Goal: Information Seeking & Learning: Learn about a topic

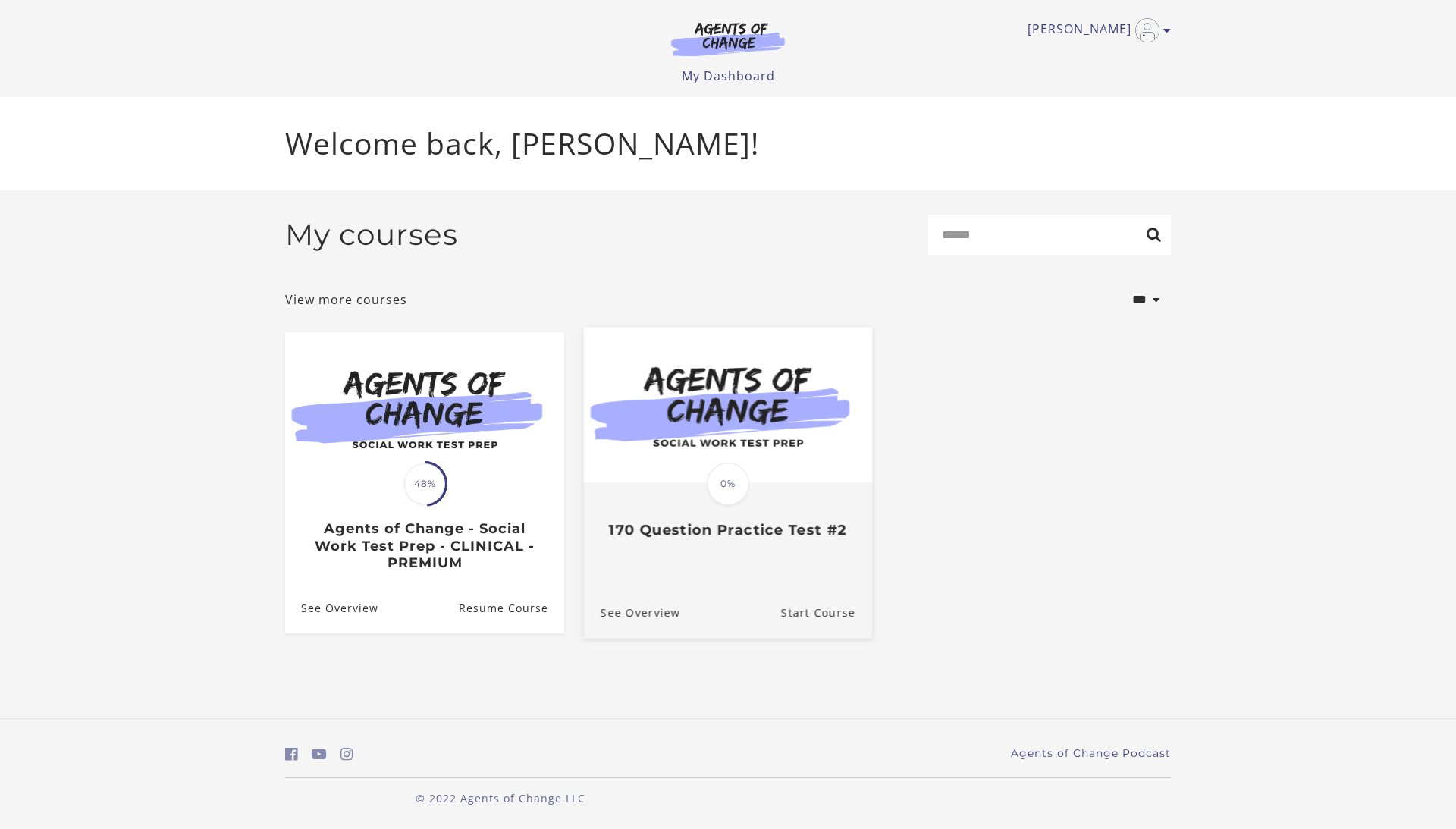
click at [805, 411] on img at bounding box center [727, 405] width 288 height 155
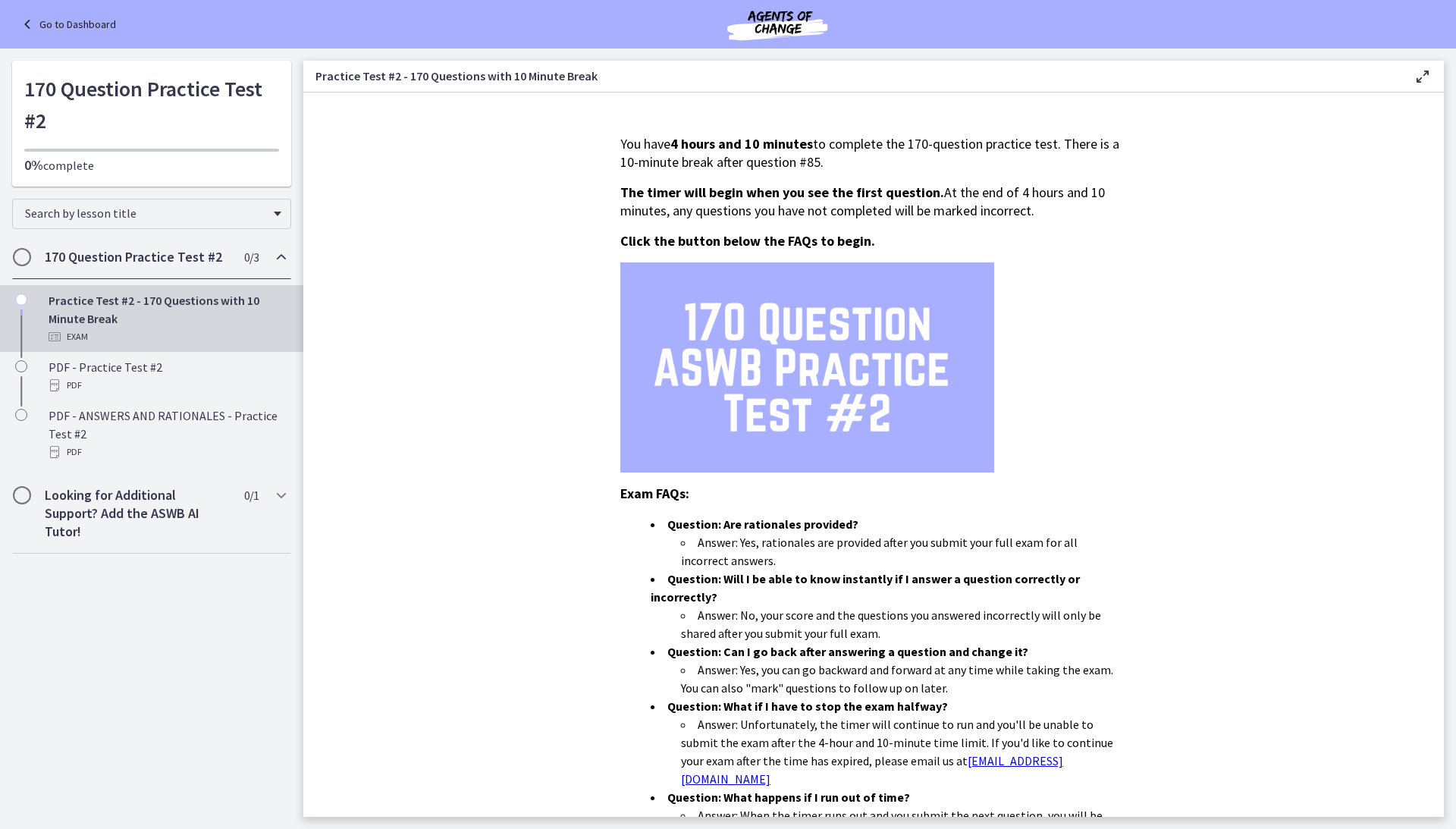
click at [660, 463] on img at bounding box center [807, 367] width 374 height 210
click at [465, 514] on section "You have 4 hours and 10 minutes to complete the 170-question practice test. The…" at bounding box center [874, 454] width 1141 height 724
click at [62, 26] on link "Go to Dashboard" at bounding box center [67, 24] width 98 height 18
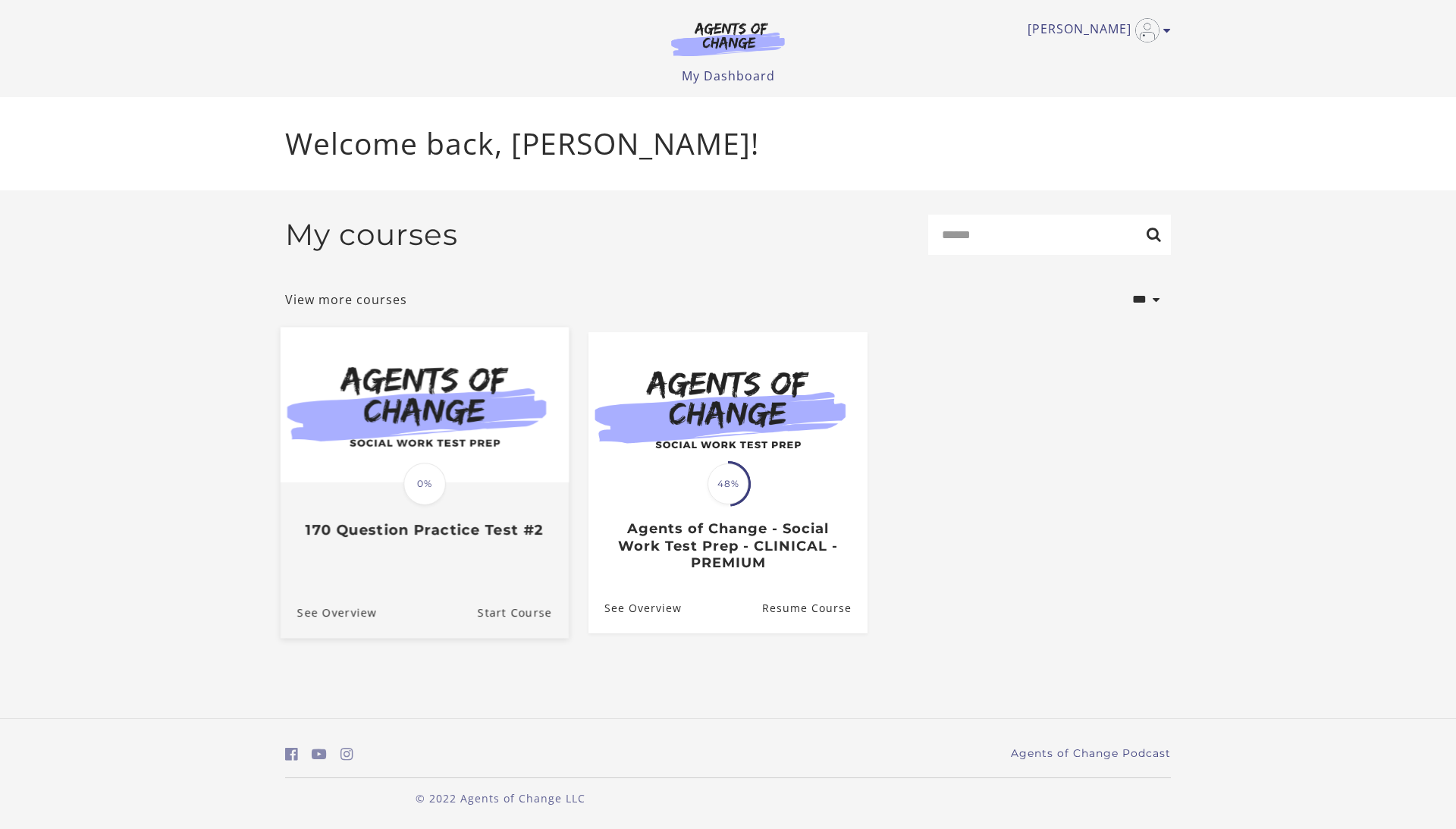
click at [361, 425] on img at bounding box center [425, 405] width 288 height 155
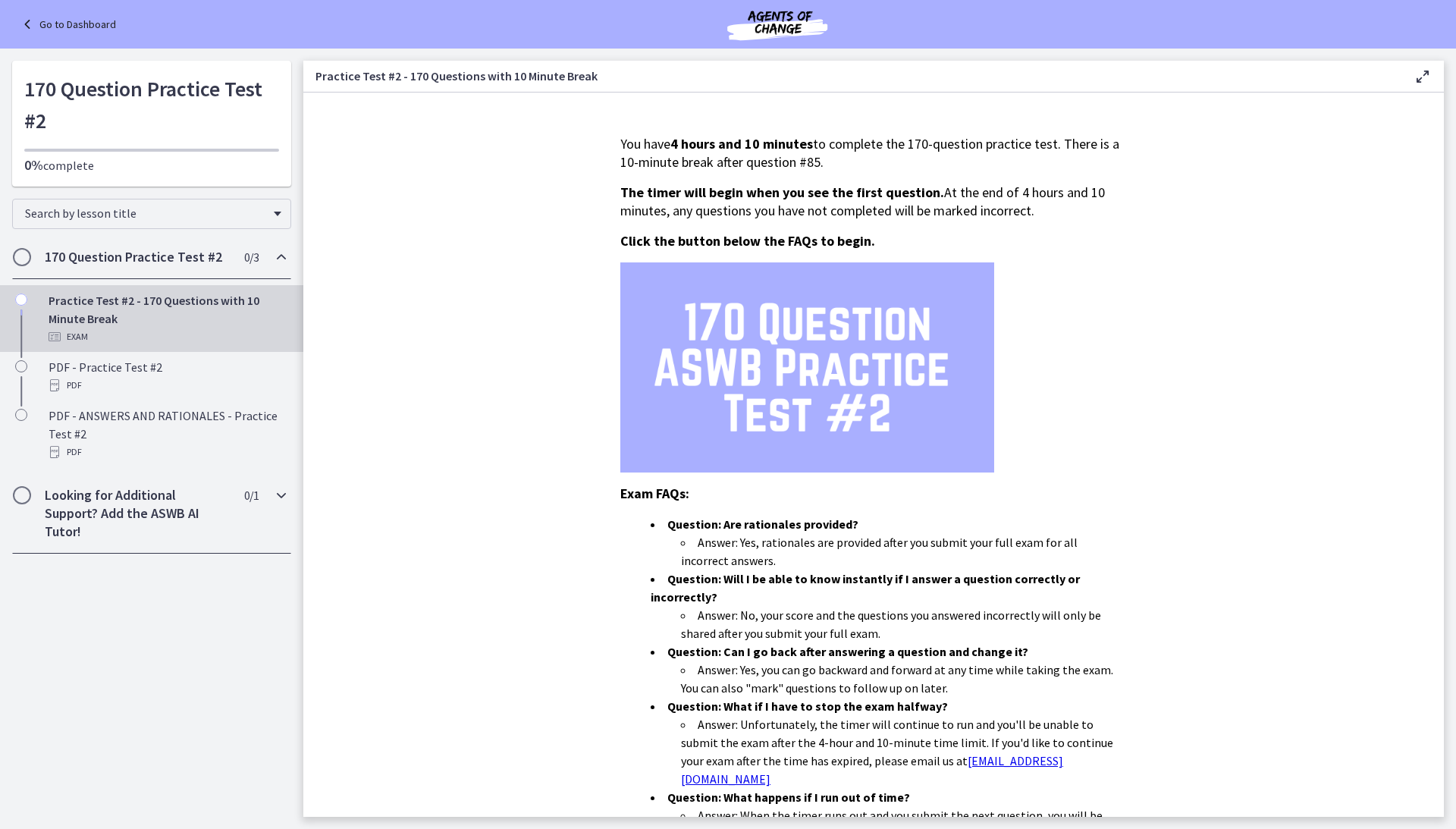
click at [176, 522] on h2 "Looking for Additional Support? Add the ASWB AI Tutor!" at bounding box center [137, 513] width 185 height 54
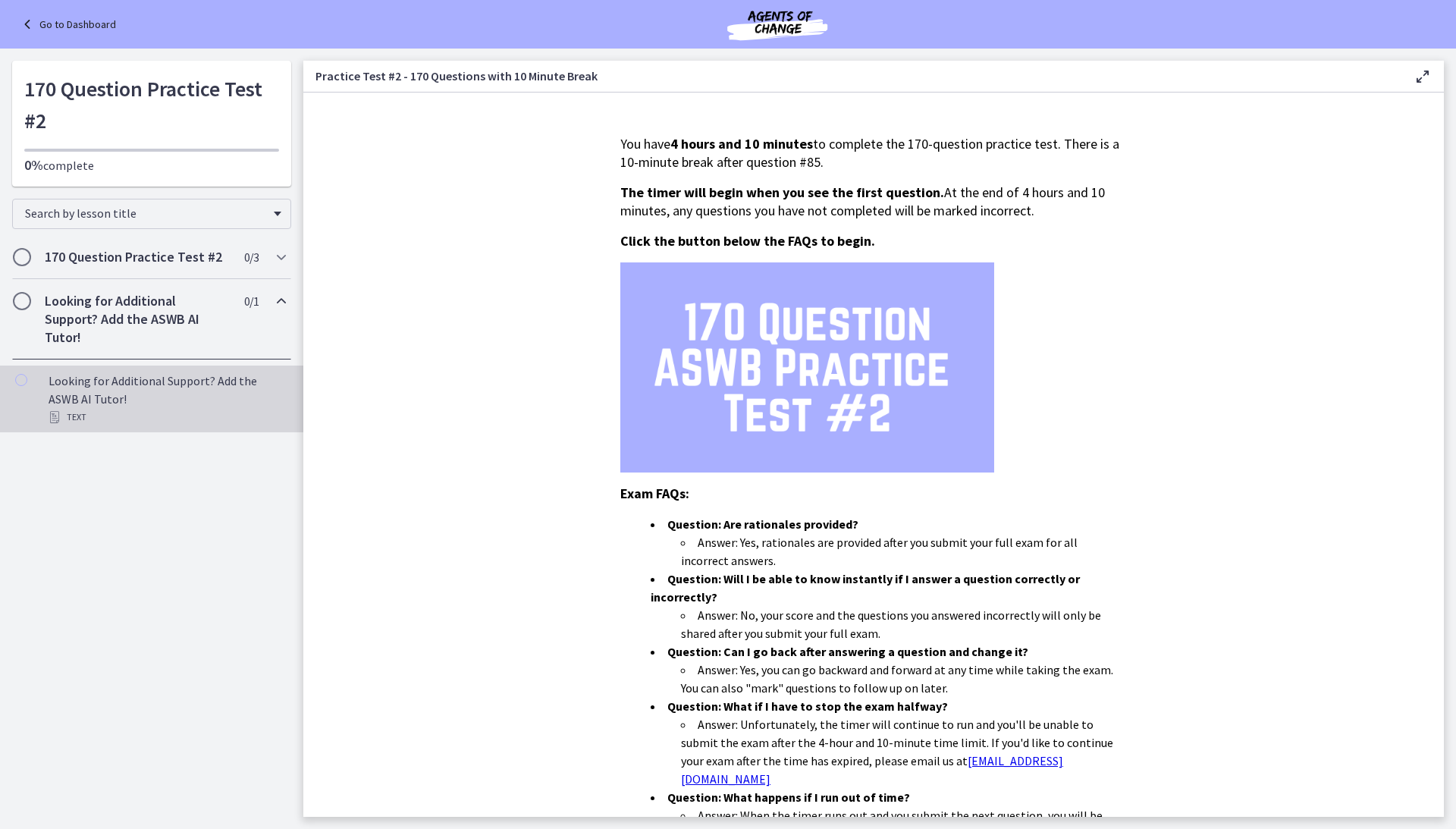
click at [178, 394] on div "Looking for Additional Support? Add the ASWB AI Tutor! Text" at bounding box center [167, 399] width 237 height 54
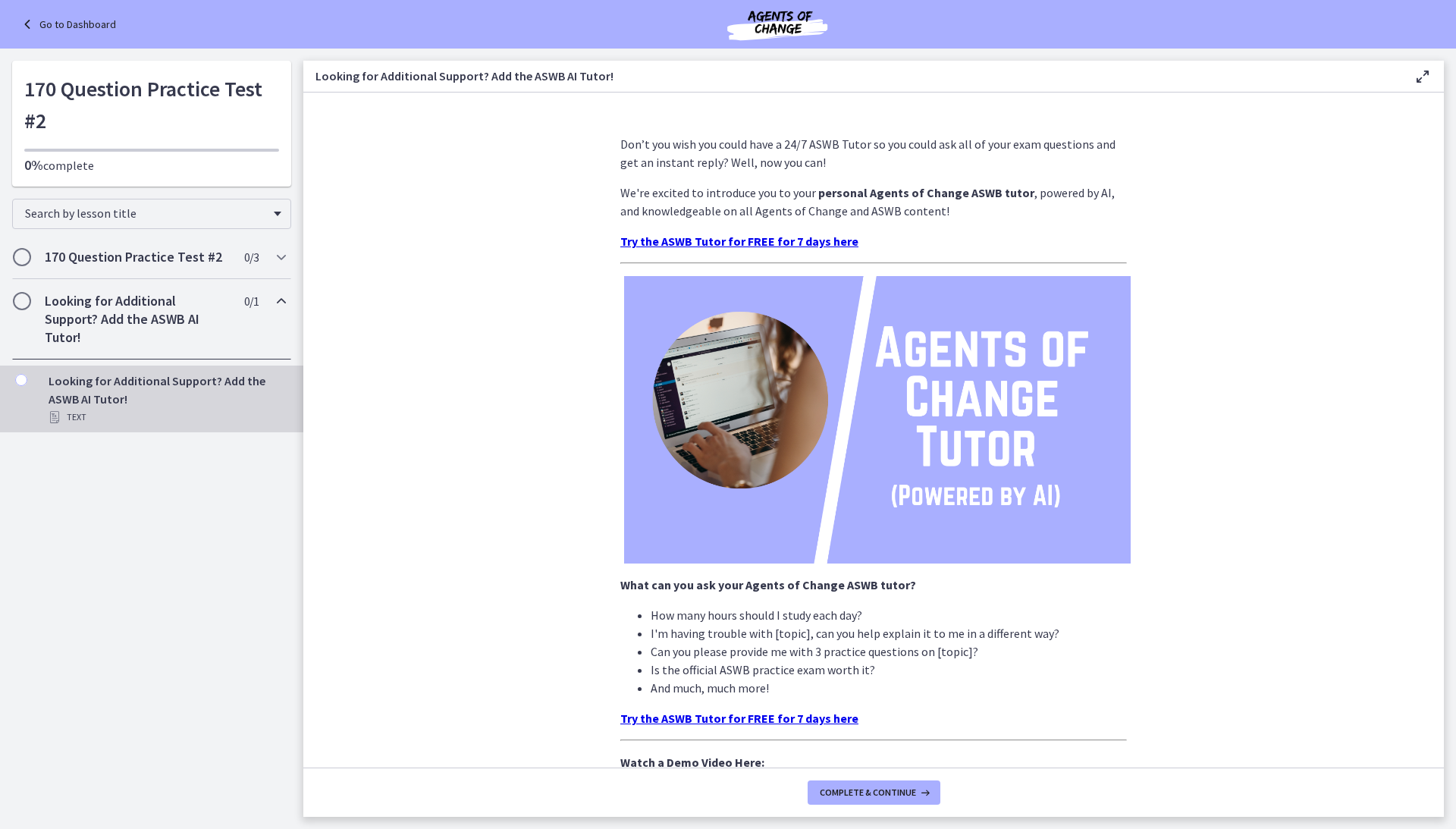
click at [61, 24] on link "Go to Dashboard" at bounding box center [67, 24] width 98 height 18
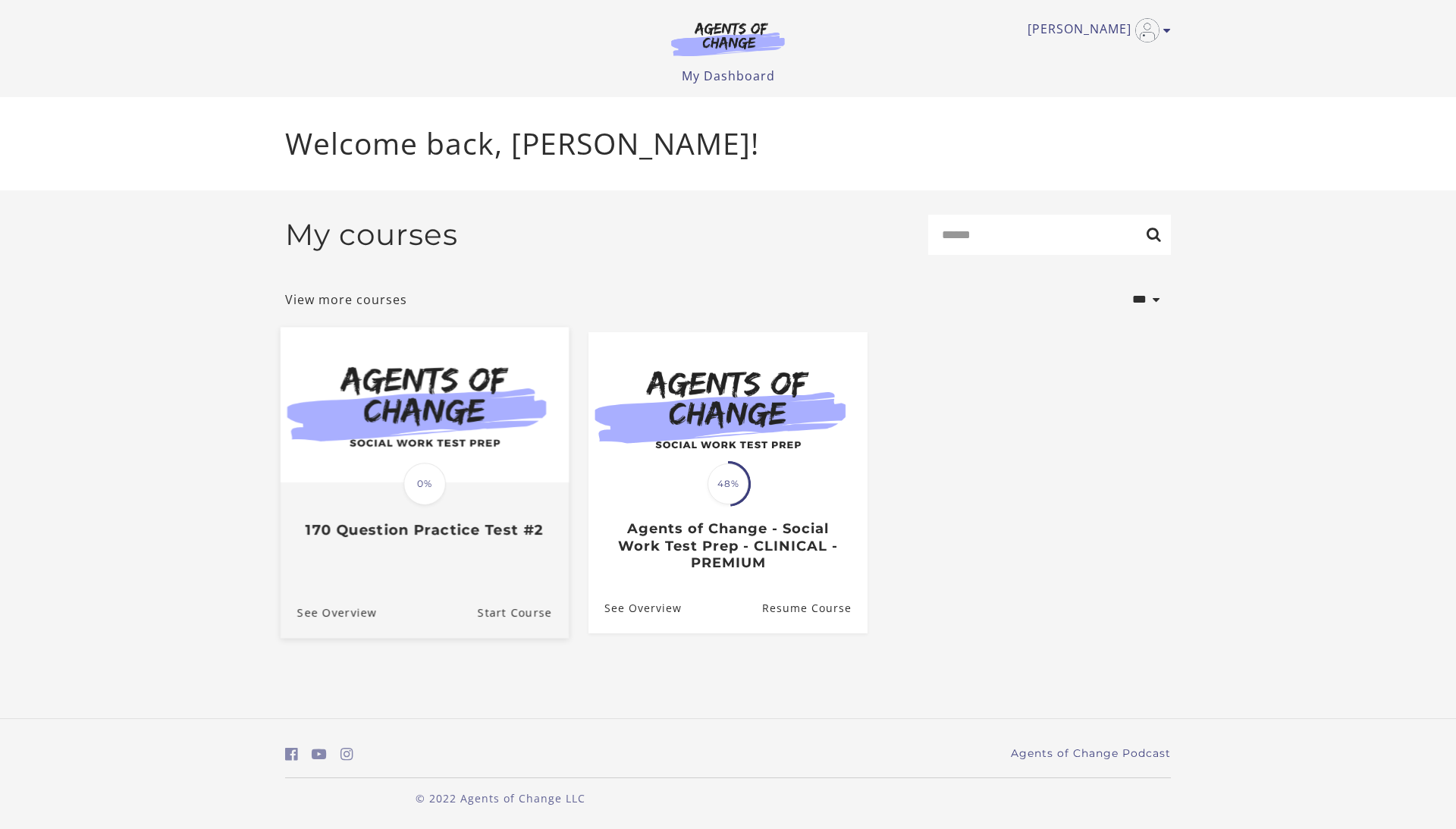
click at [365, 445] on img at bounding box center [425, 405] width 288 height 155
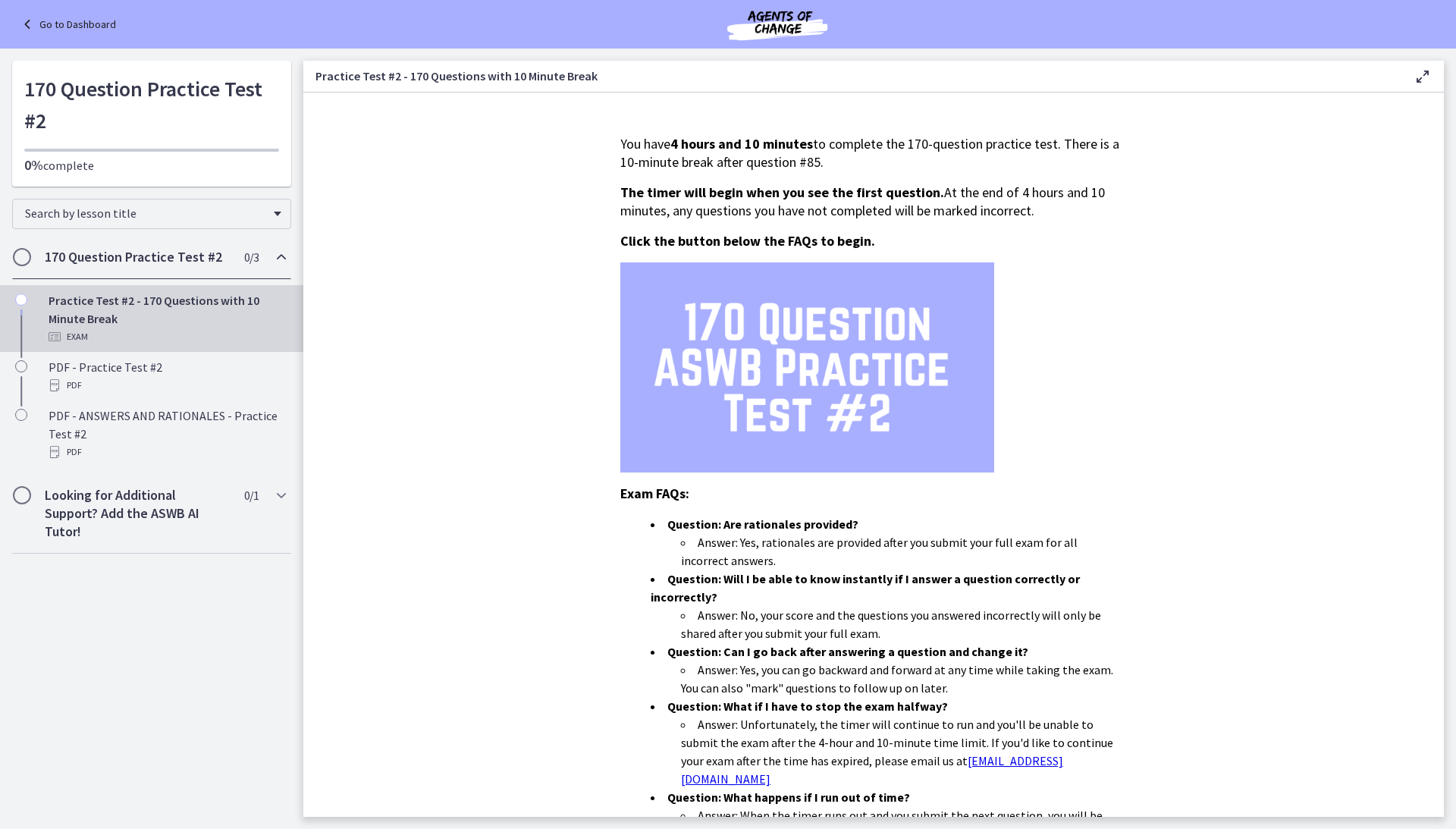
click at [64, 33] on div "Go to Dashboard" at bounding box center [728, 24] width 1456 height 49
click at [82, 16] on link "Go to Dashboard" at bounding box center [67, 24] width 98 height 18
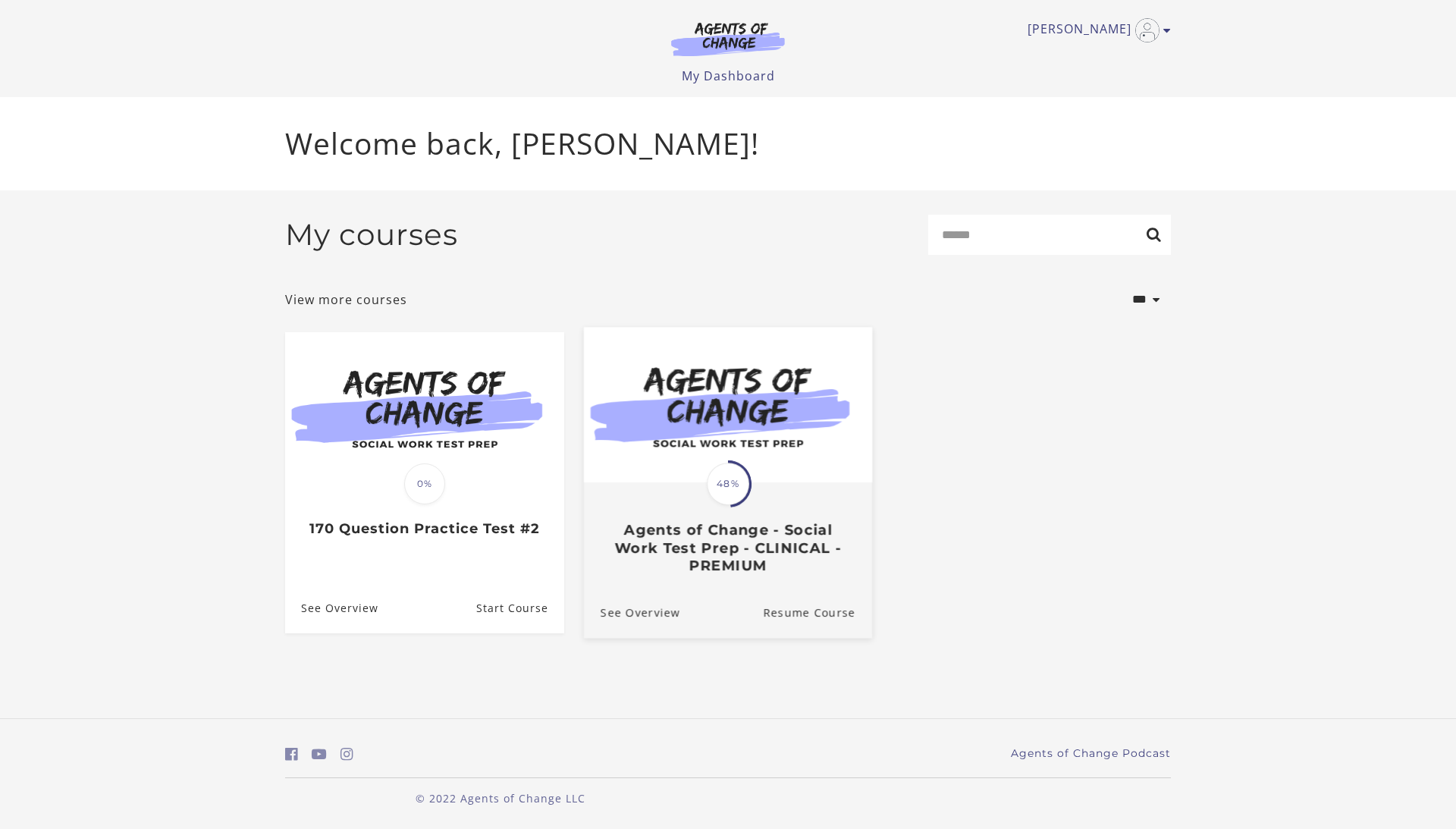
click at [695, 444] on img at bounding box center [727, 405] width 288 height 155
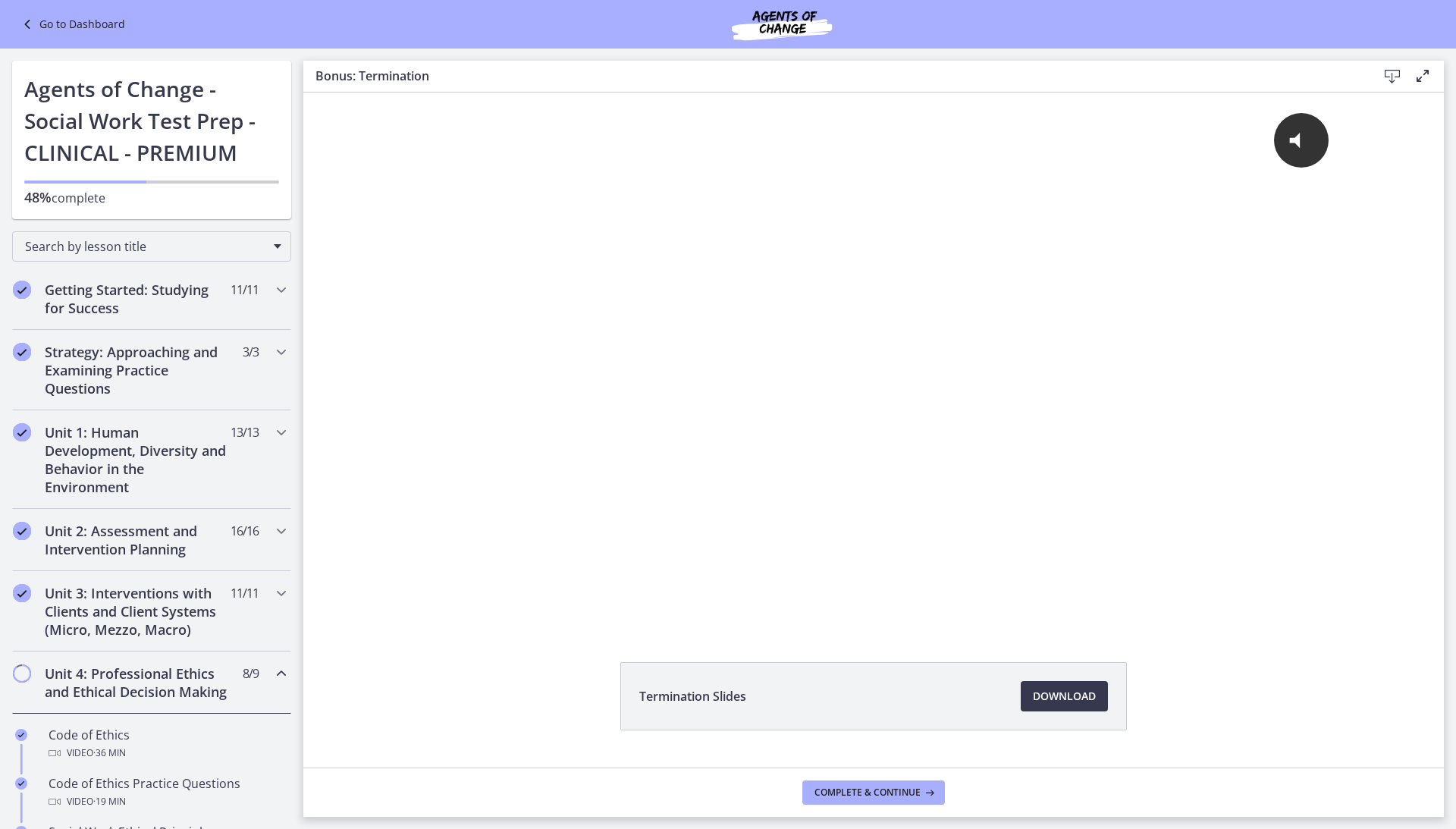
click at [294, 186] on div "Go to Dashboard Go to Dashboard Agents of Change - Social Work Test Prep - CLIN…" at bounding box center [151, 134] width 303 height 171
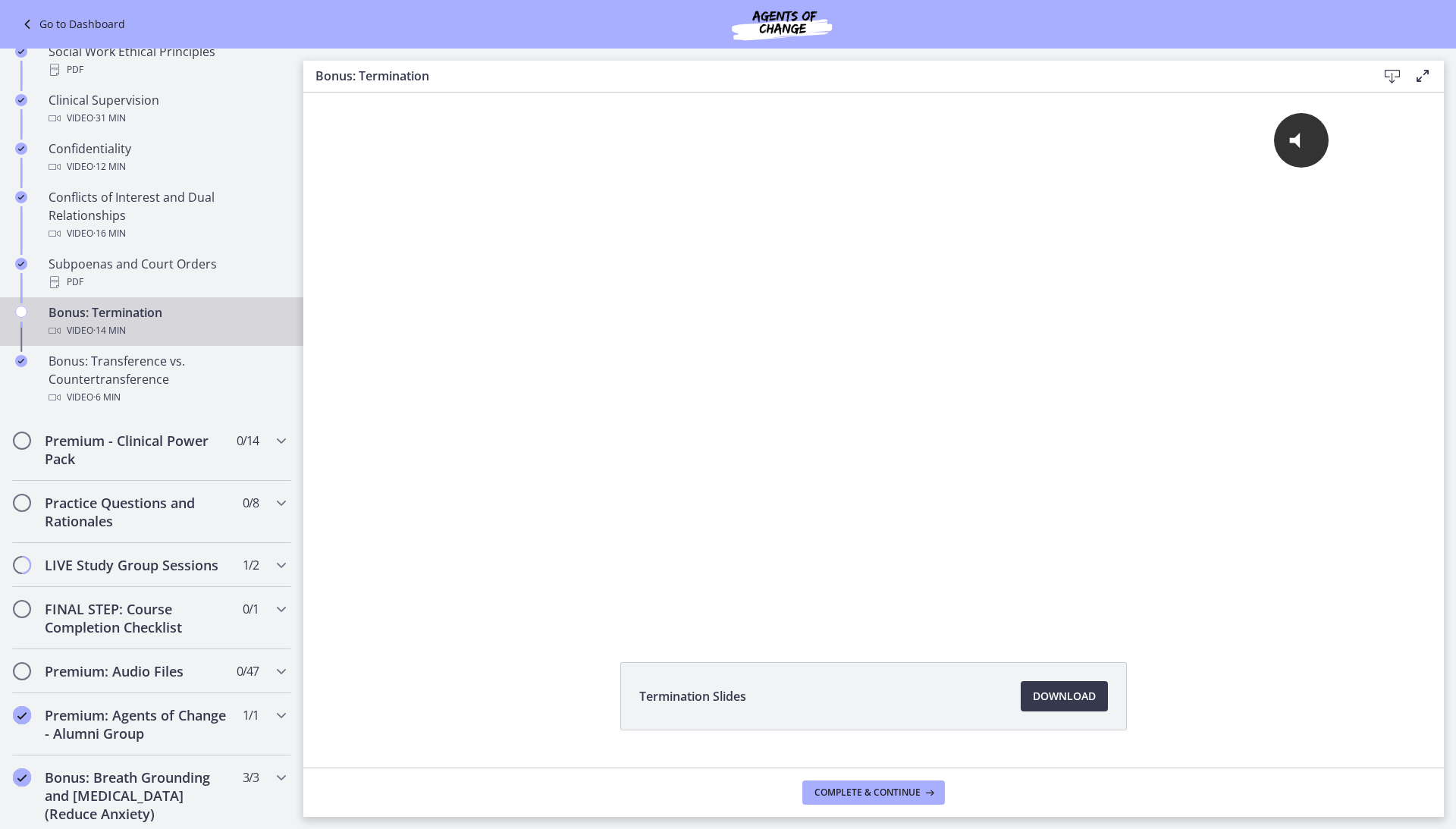
scroll to position [834, 0]
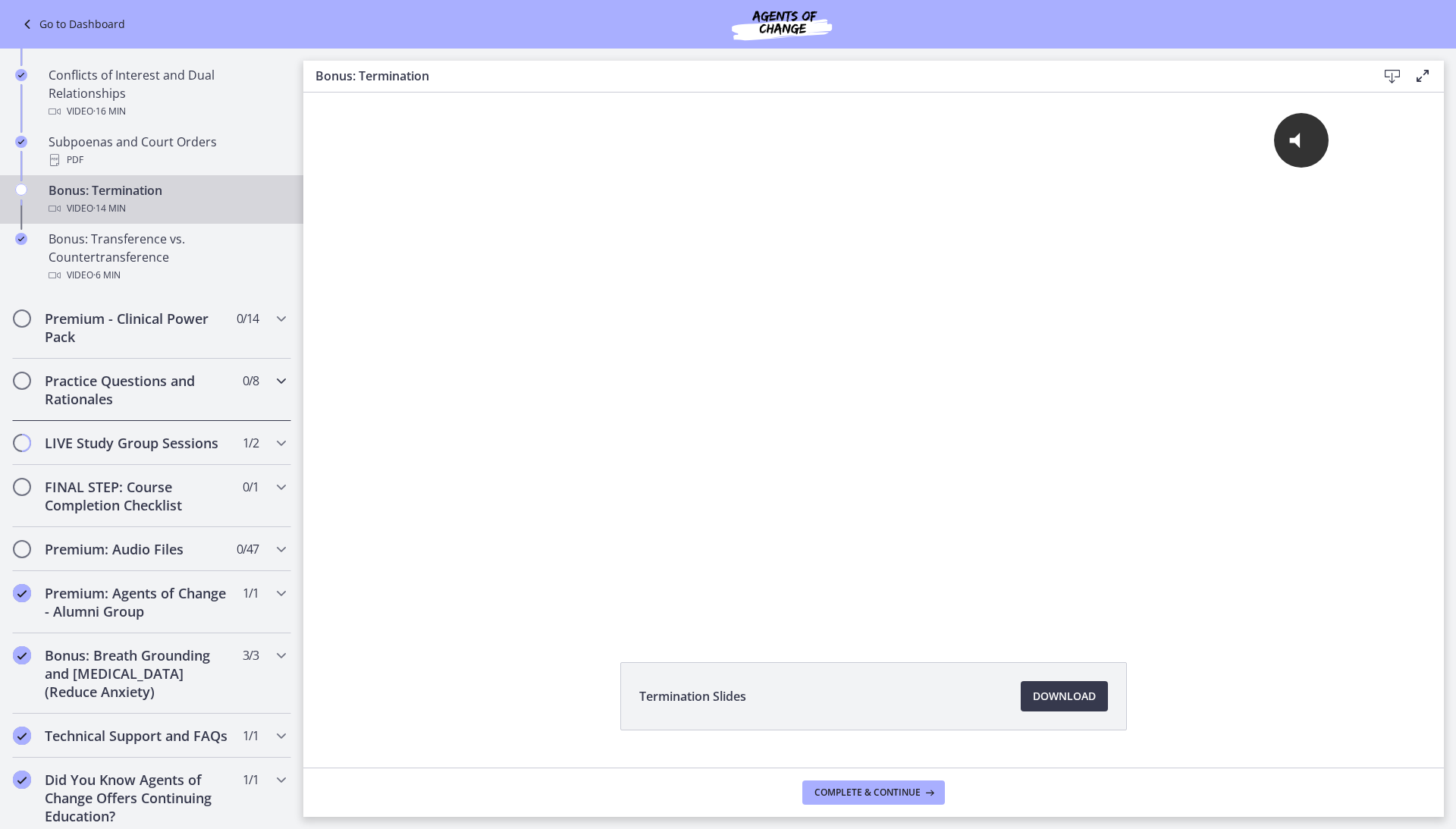
click at [110, 382] on h2 "Practice Questions and Rationales" at bounding box center [137, 390] width 185 height 36
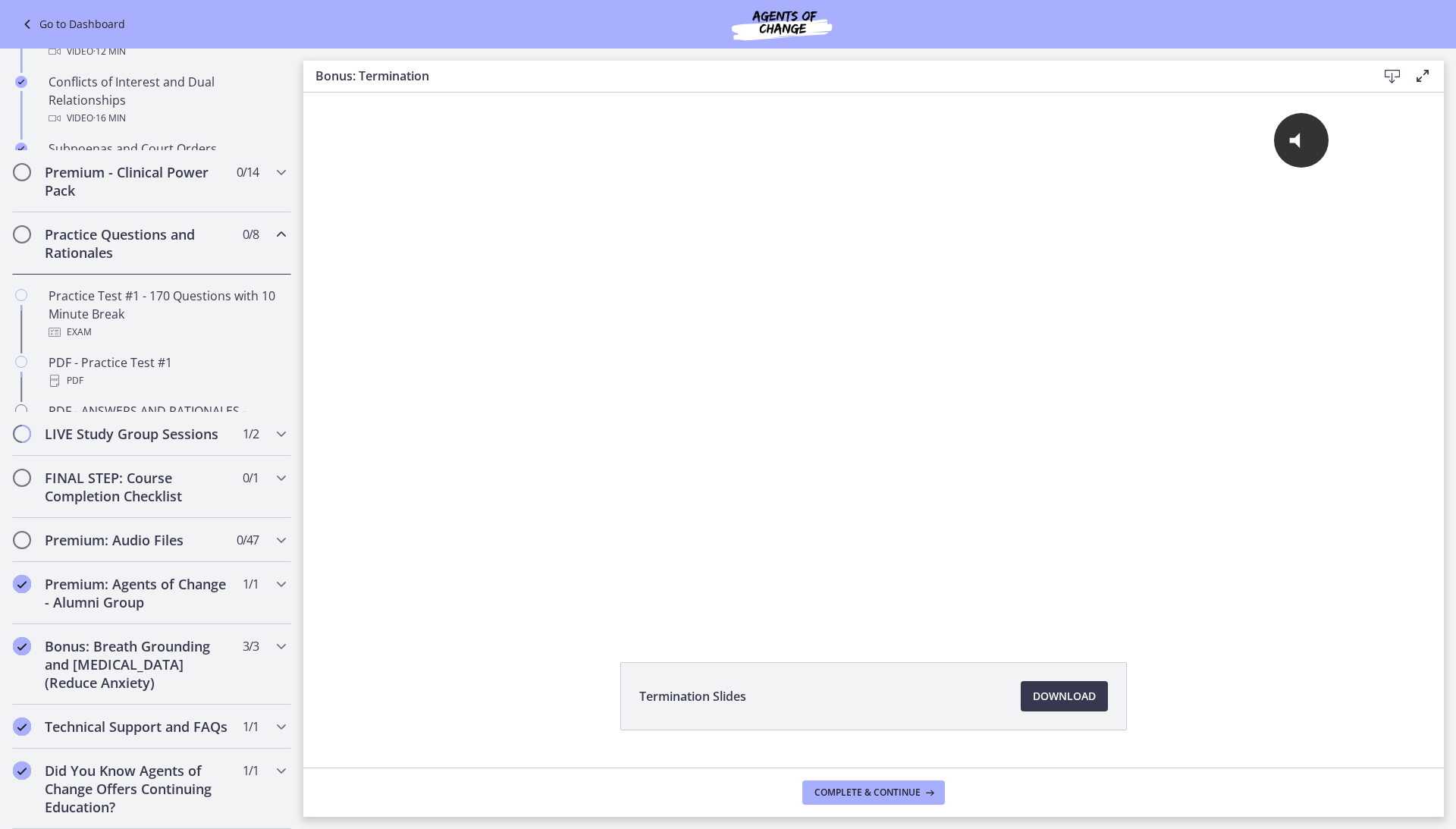
scroll to position [871, 0]
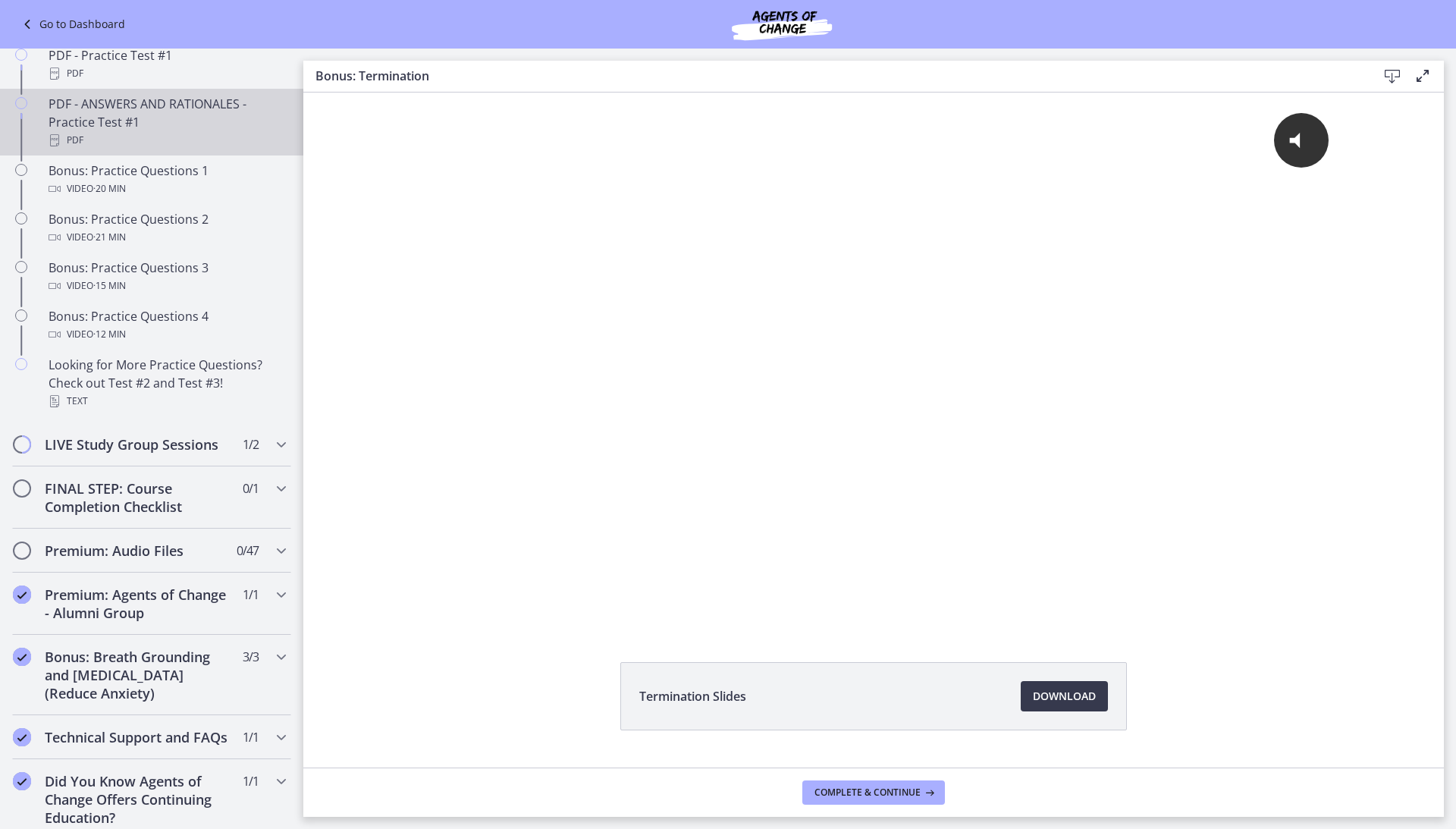
click at [264, 109] on div "PDF - ANSWERS AND RATIONALES - Practice Test #1 PDF" at bounding box center [167, 122] width 237 height 54
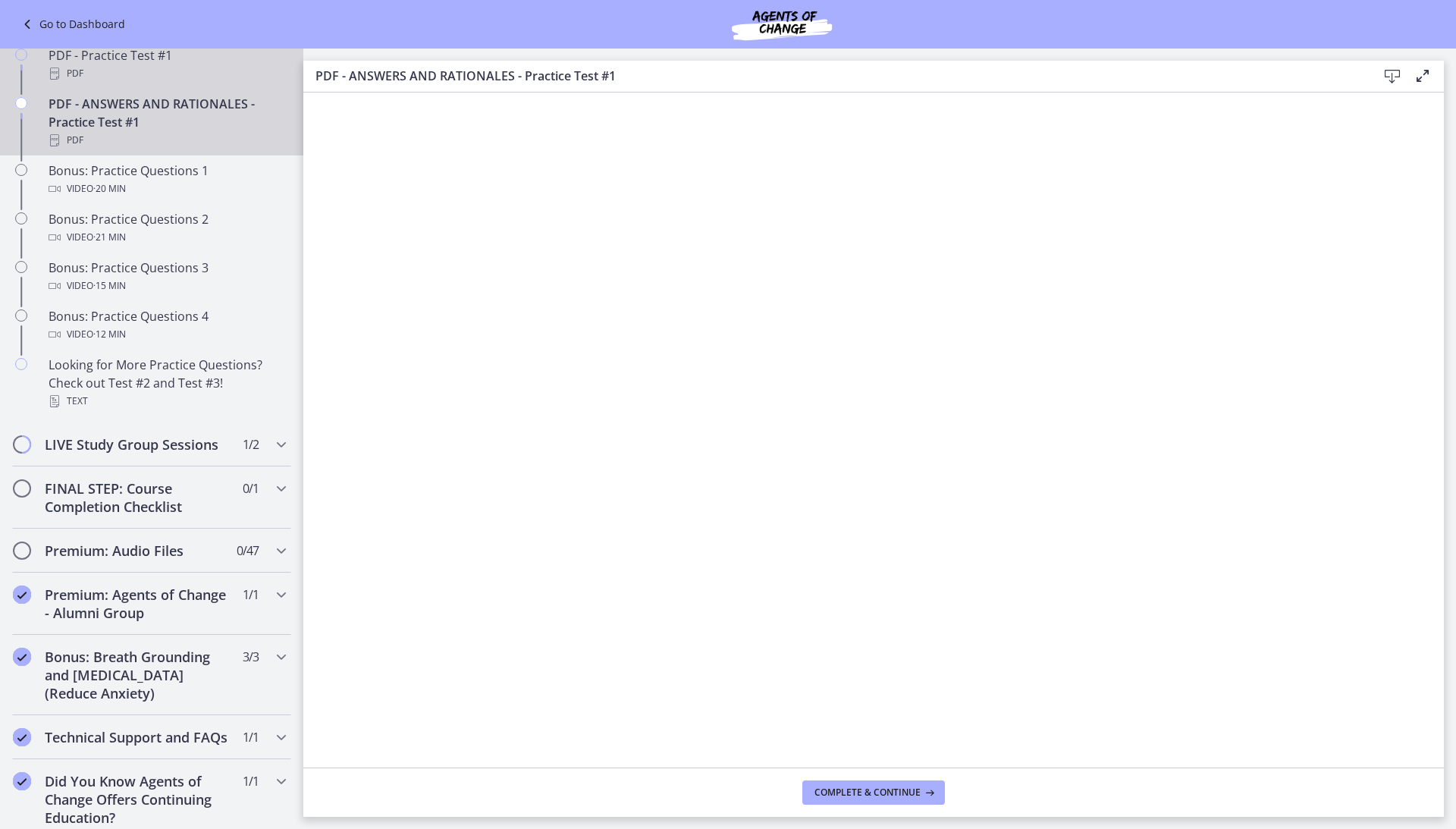
click at [147, 71] on div "PDF" at bounding box center [167, 73] width 237 height 18
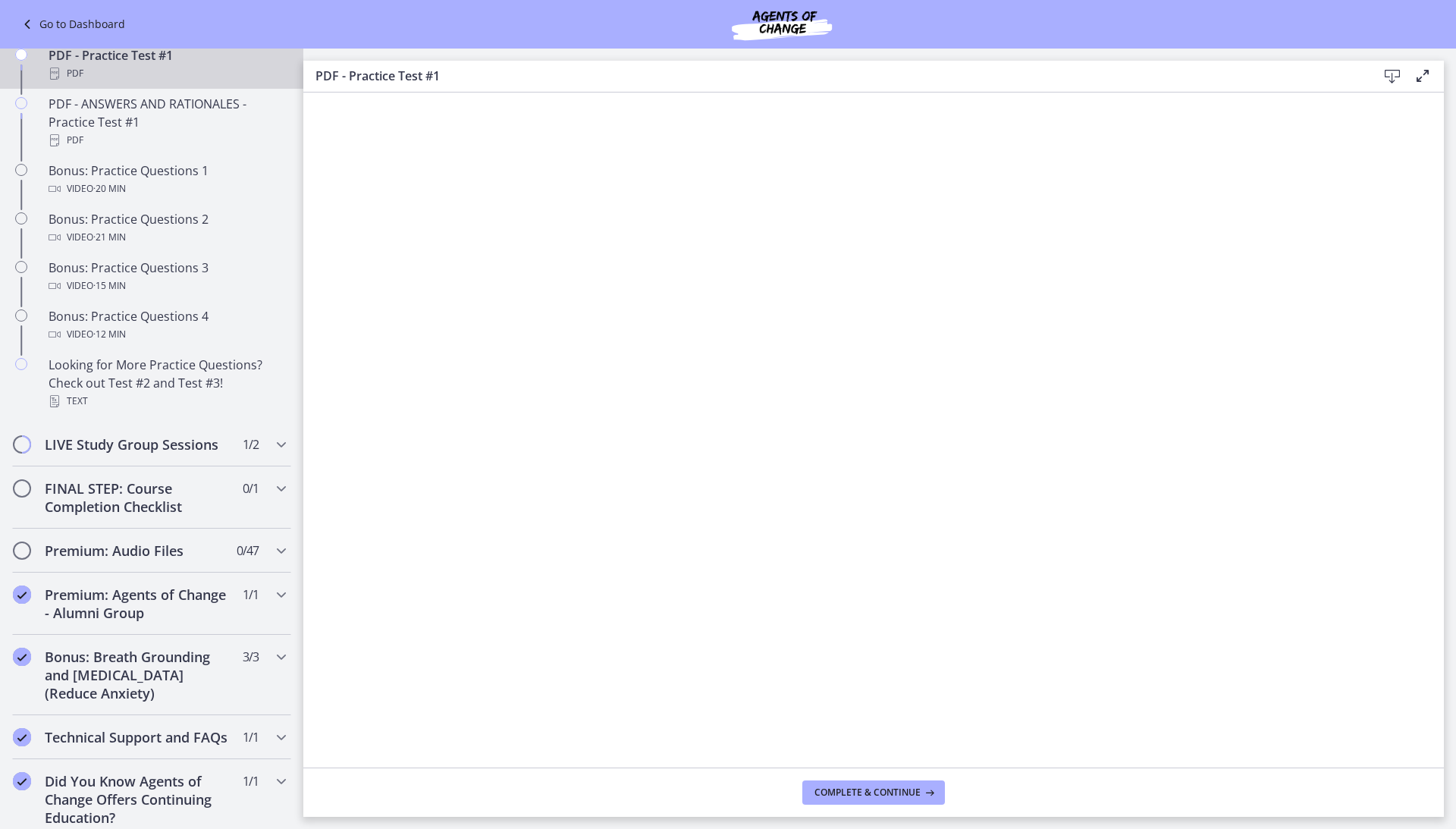
click at [147, 71] on div "PDF" at bounding box center [167, 73] width 237 height 18
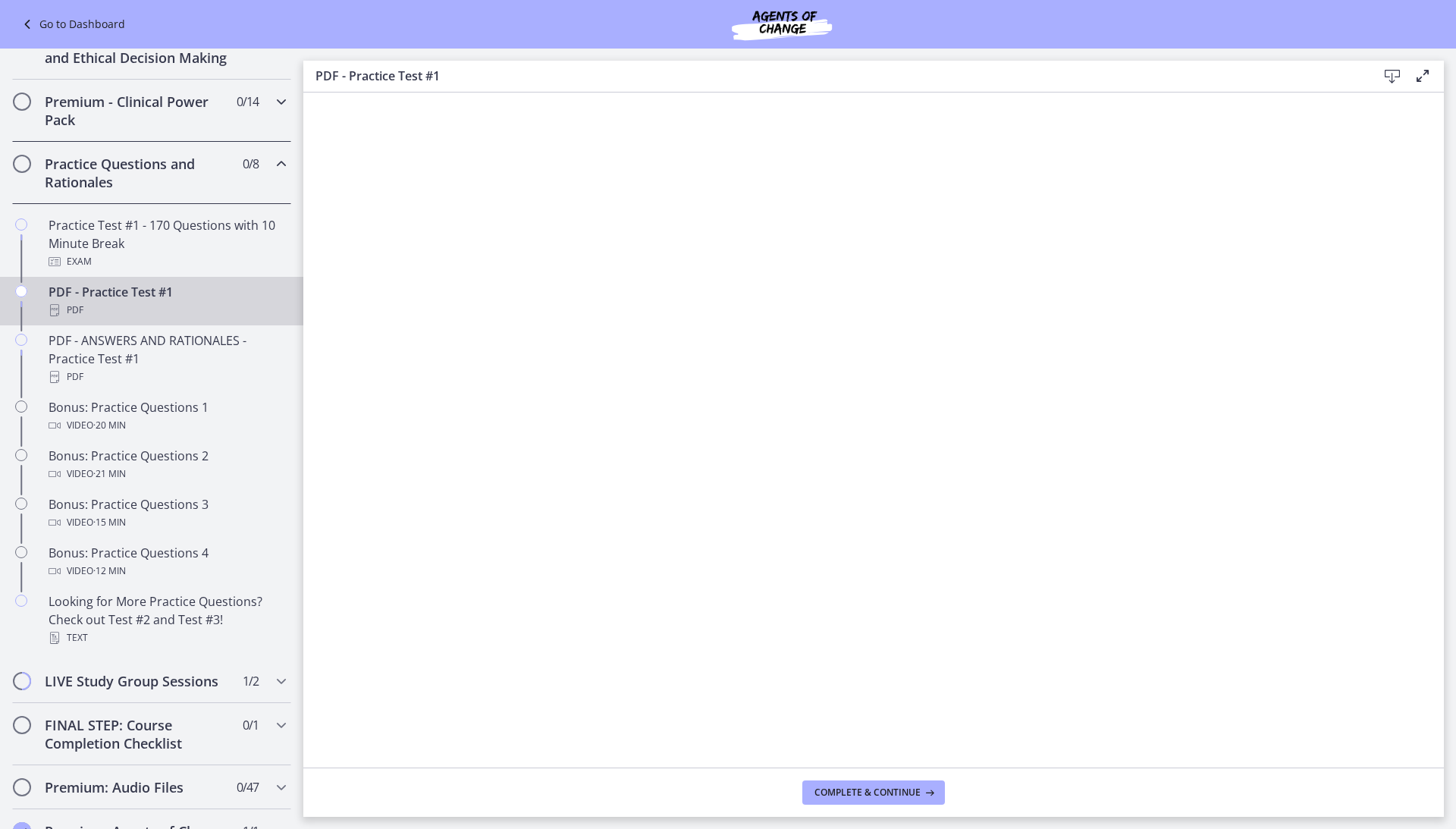
scroll to position [626, 0]
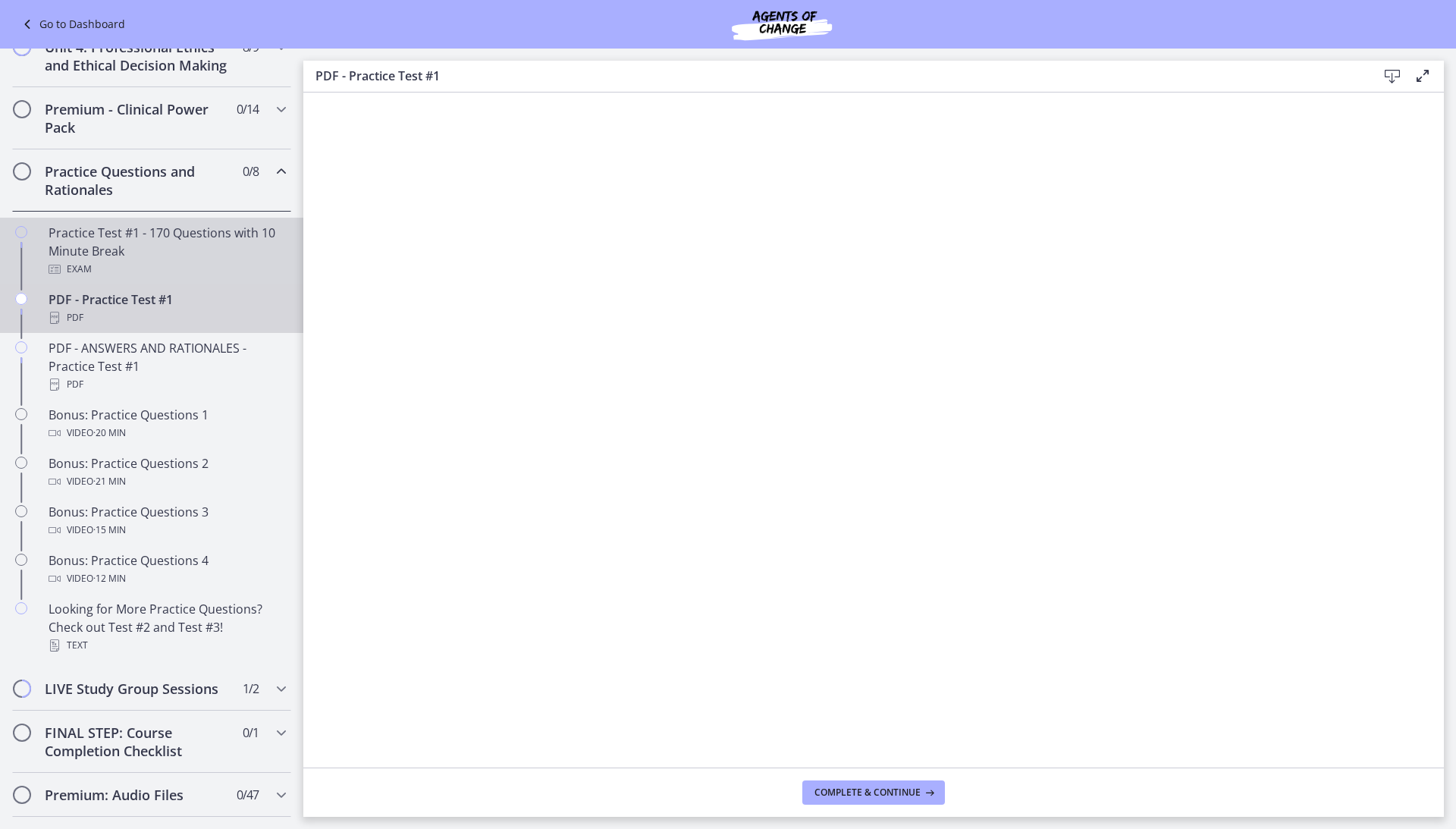
click at [150, 232] on div "Practice Test #1 - 170 Questions with 10 Minute Break Exam" at bounding box center [167, 251] width 237 height 54
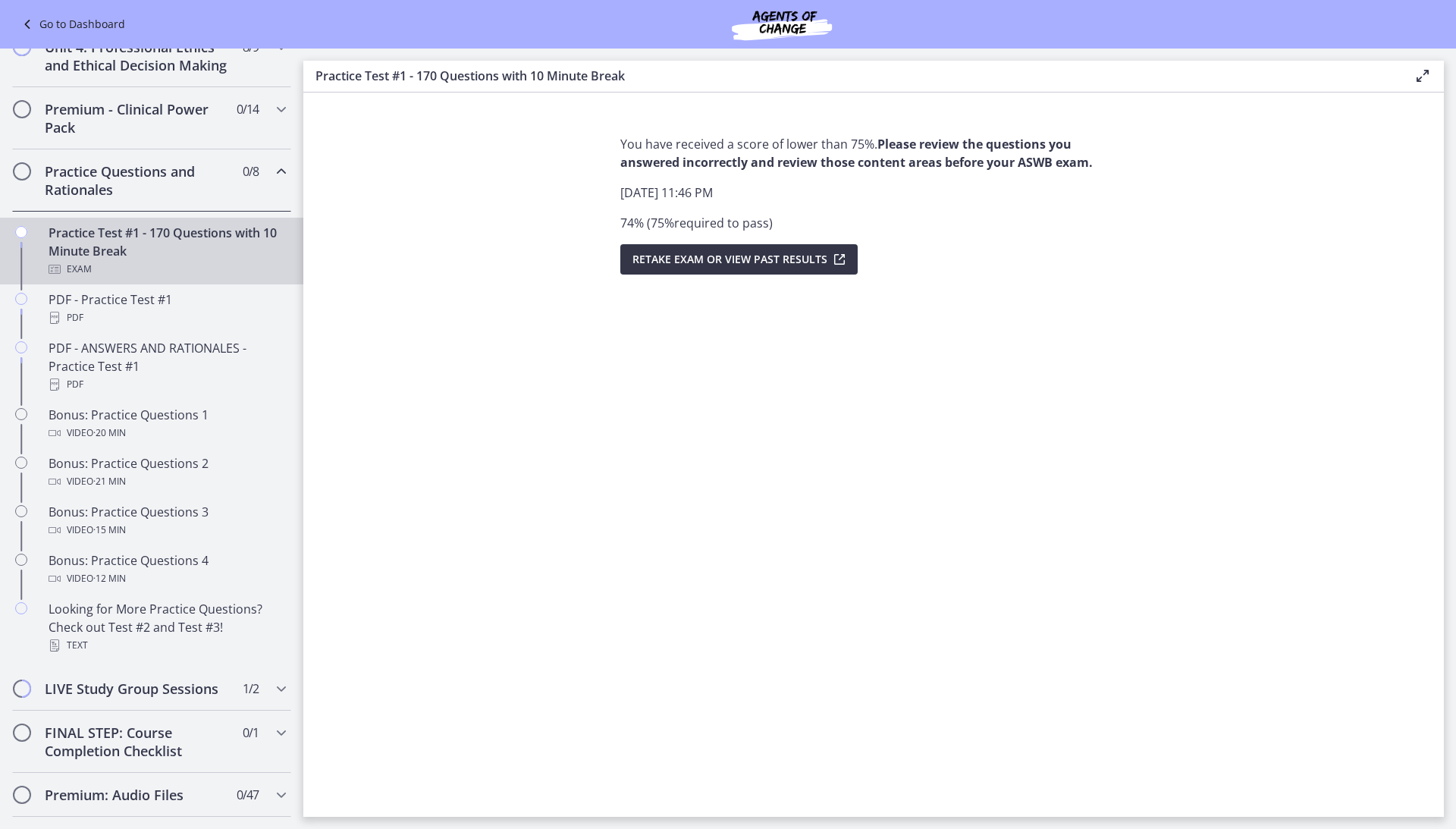
click at [758, 262] on span "Retake Exam OR View Past Results" at bounding box center [730, 258] width 195 height 18
